Goal: Find specific page/section

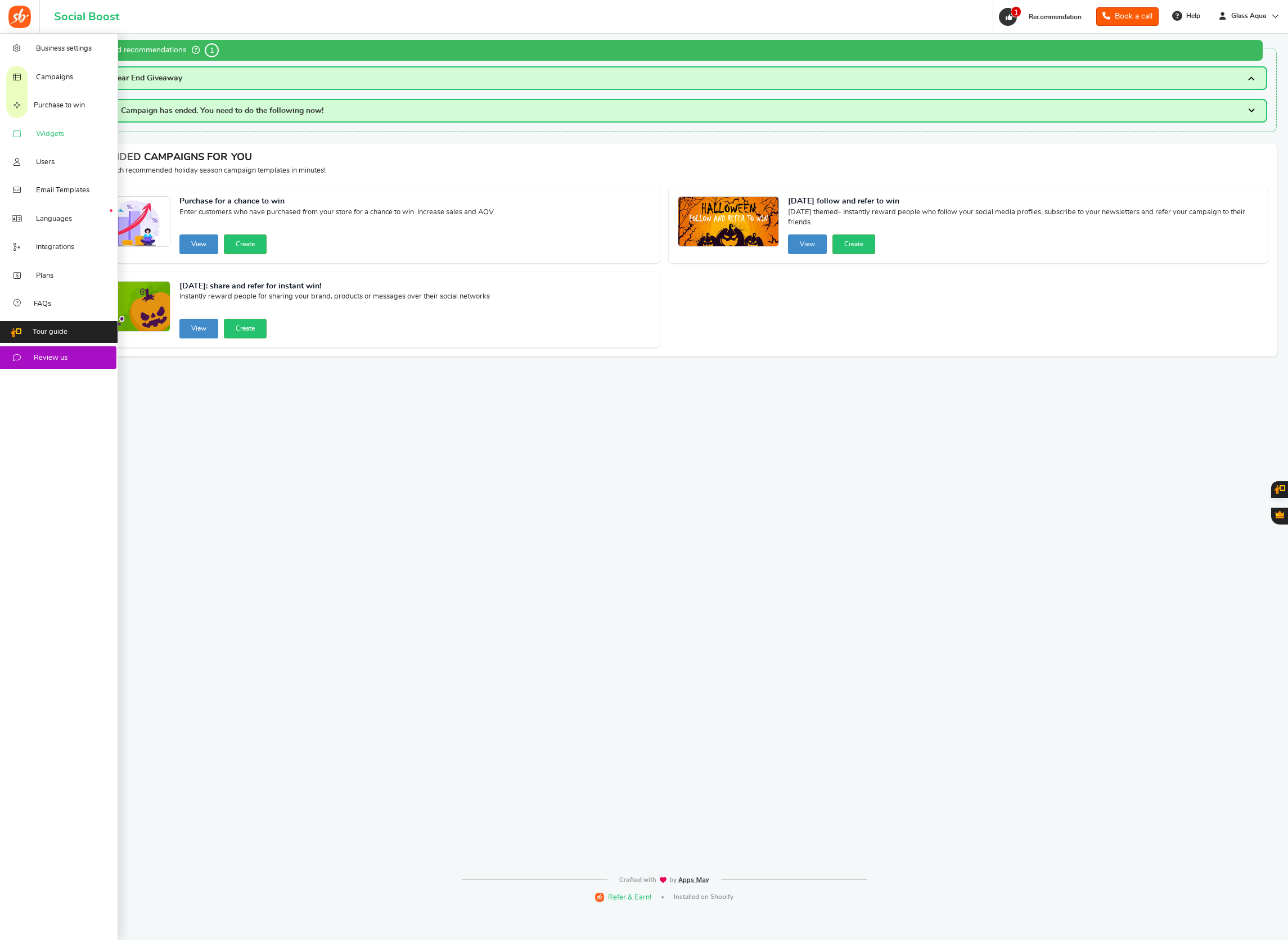
click at [40, 139] on span "Widgets" at bounding box center [50, 134] width 28 height 10
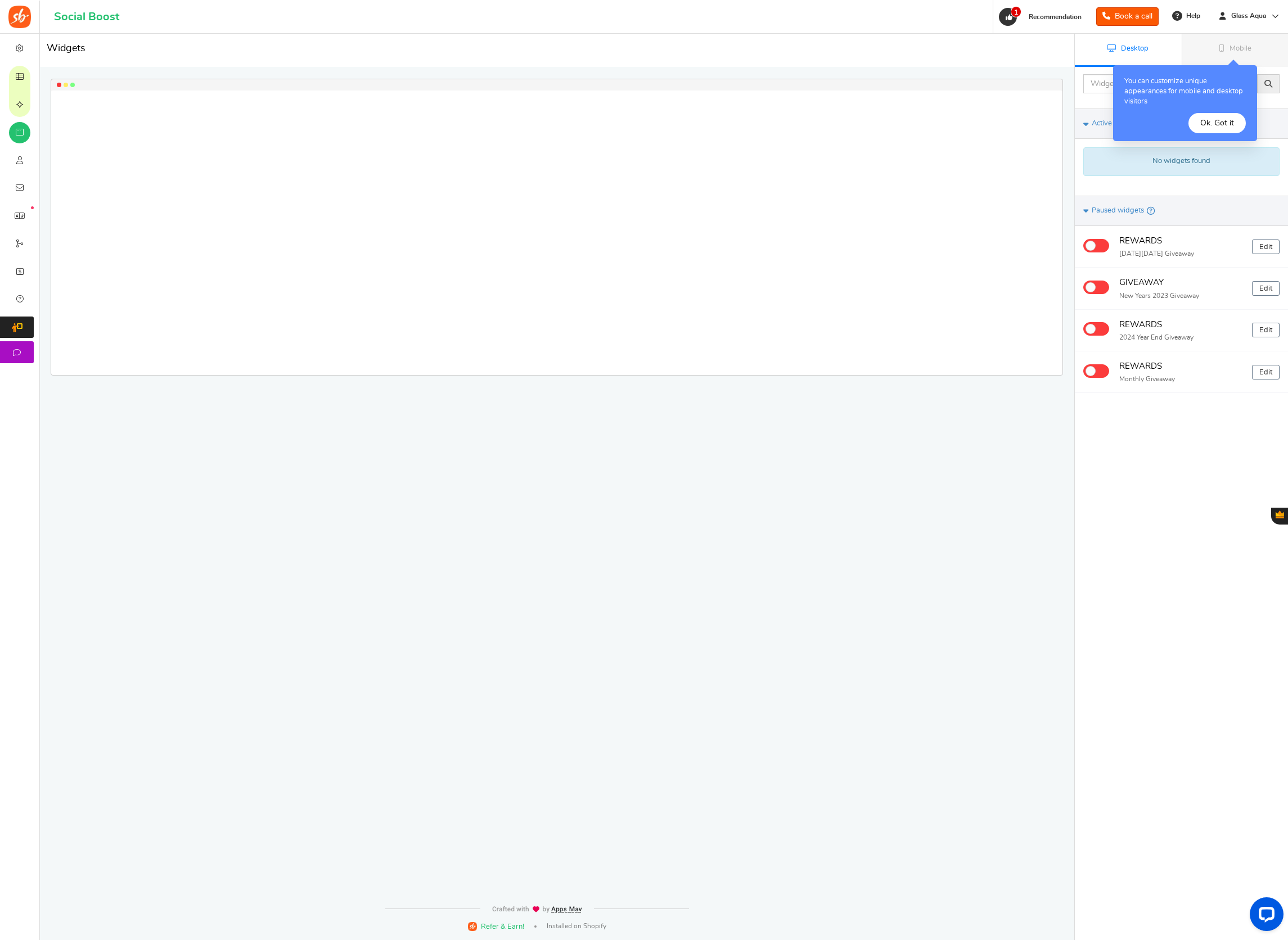
click at [1214, 126] on button "Ok. Got it" at bounding box center [1217, 123] width 57 height 20
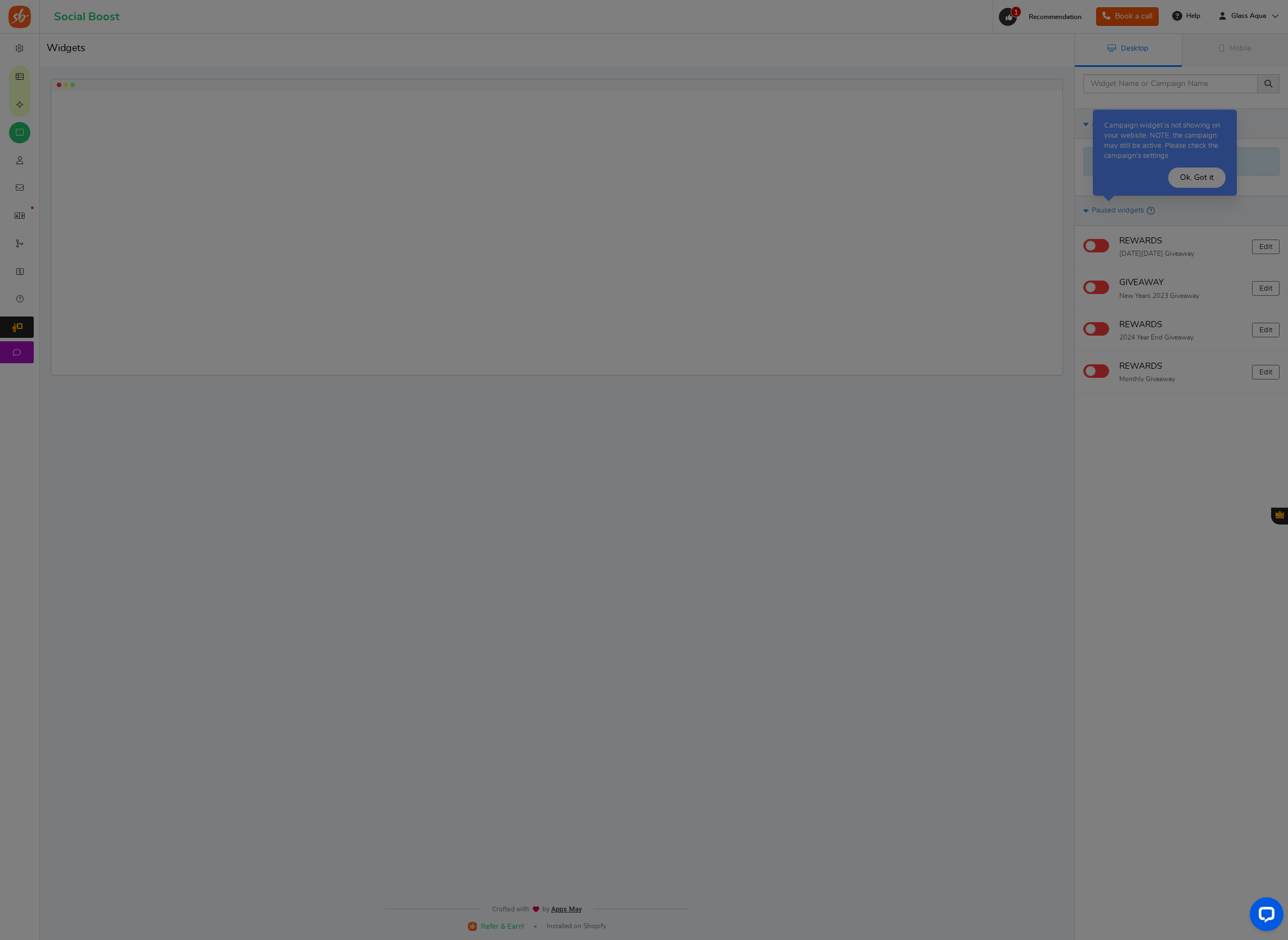
click at [0, 0] on div "× YOU ASKED. WE LISTENED. DISPLAY CAMPAIGN ON A PAGE IN YOUR SHOPIFY STORE Now …" at bounding box center [0, 0] width 0 height 0
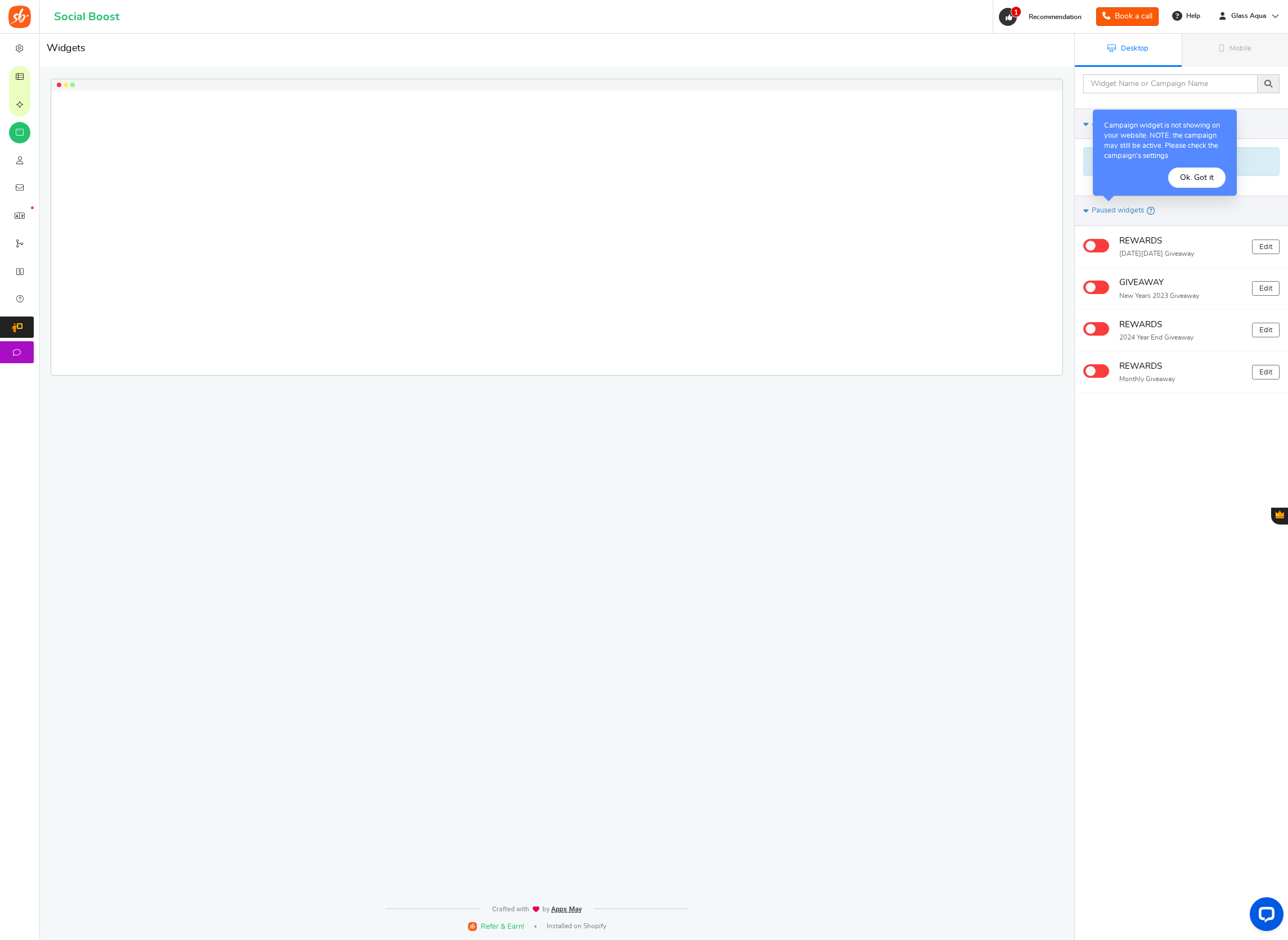
click at [1207, 175] on button "Ok. Got it" at bounding box center [1196, 178] width 57 height 20
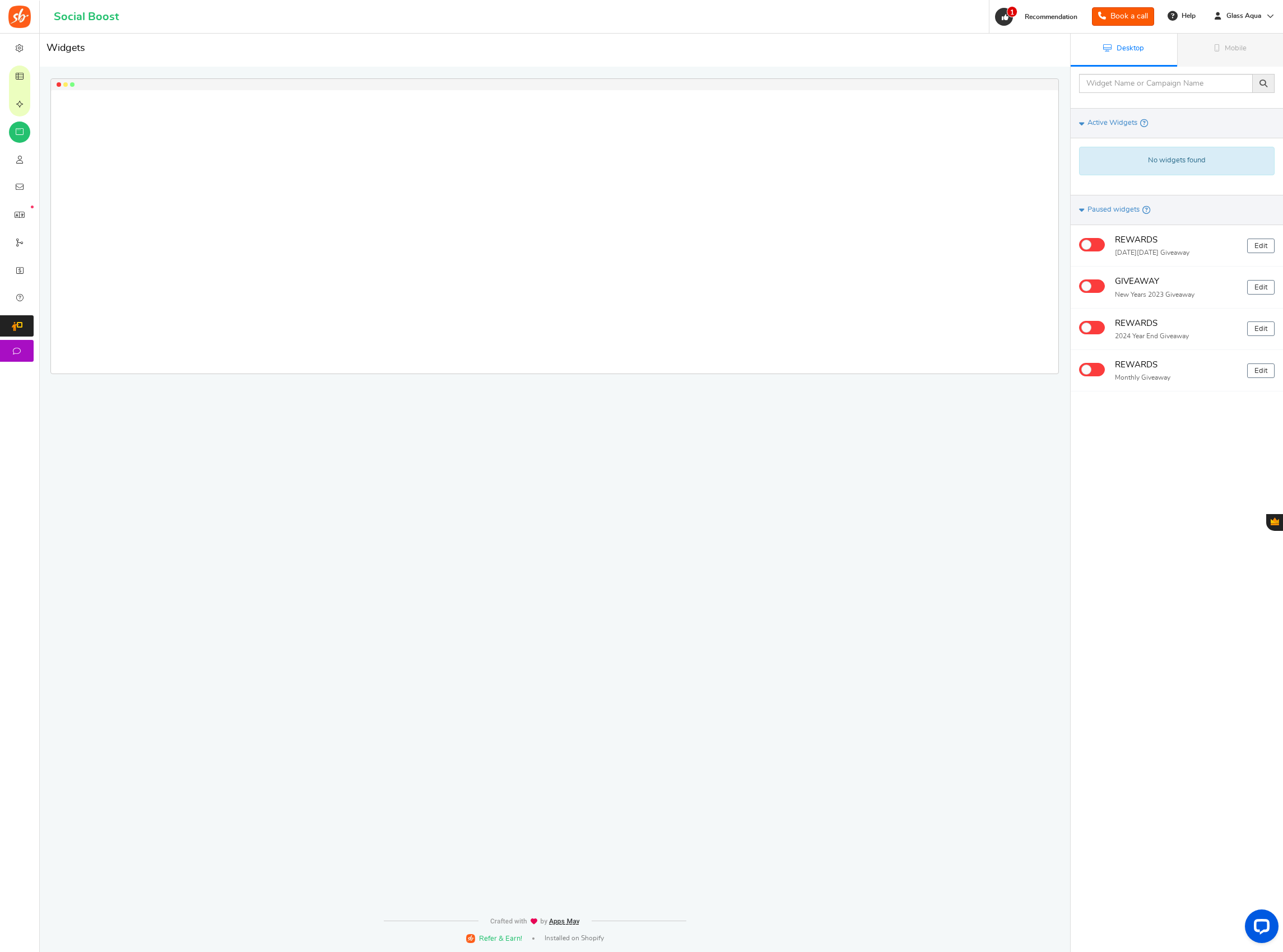
click at [343, 500] on div at bounding box center [552, 453] width 1070 height 840
click at [529, 384] on div at bounding box center [552, 453] width 1070 height 840
click at [500, 465] on div at bounding box center [552, 453] width 1070 height 840
